Goal: Information Seeking & Learning: Understand process/instructions

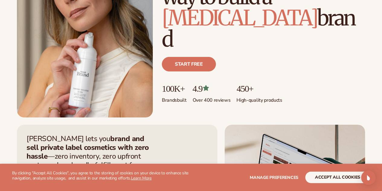
scroll to position [272, 0]
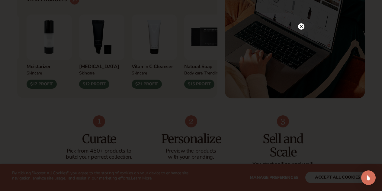
click at [301, 28] on circle at bounding box center [301, 26] width 6 height 6
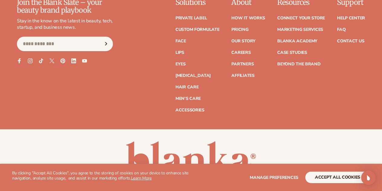
scroll to position [0, 0]
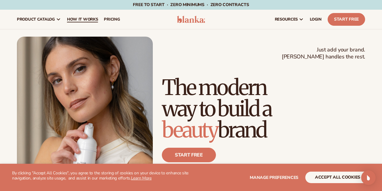
click at [97, 19] on span "How It Works" at bounding box center [82, 19] width 31 height 5
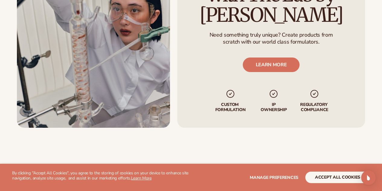
scroll to position [1057, 0]
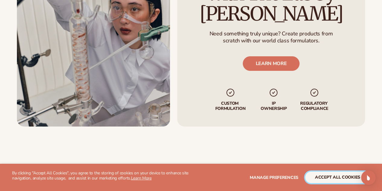
click at [330, 180] on button "accept all cookies" at bounding box center [337, 176] width 65 height 11
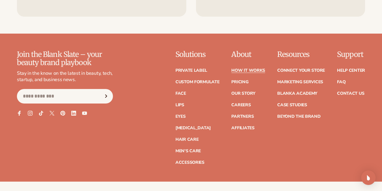
scroll to position [1329, 0]
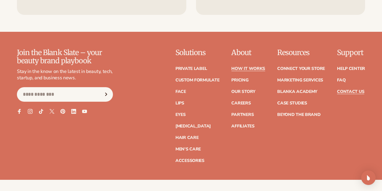
click at [352, 89] on link "Contact Us" at bounding box center [350, 91] width 27 height 4
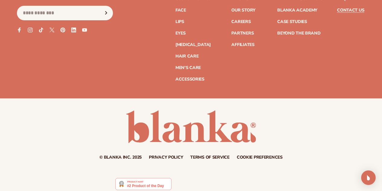
scroll to position [632, 0]
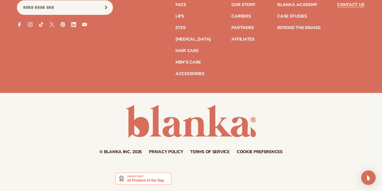
drag, startPoint x: 297, startPoint y: 117, endPoint x: 175, endPoint y: 147, distance: 125.9
click at [175, 147] on div "© Blanka Inc. 2025 Privacy policy Terms of service Contact information Cookie p…" at bounding box center [191, 129] width 382 height 49
click at [164, 153] on link "Privacy policy" at bounding box center [166, 152] width 34 height 4
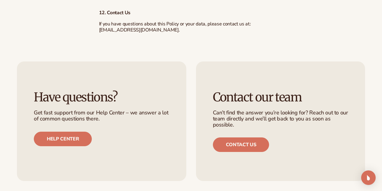
scroll to position [2296, 0]
